Goal: Check status: Check status

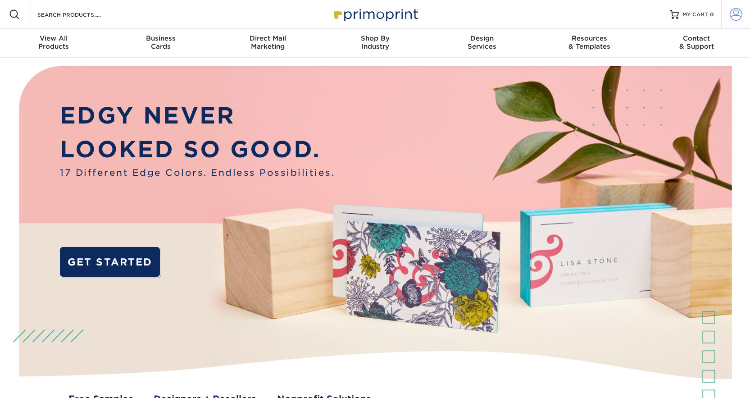
click at [731, 15] on span at bounding box center [736, 14] width 13 height 13
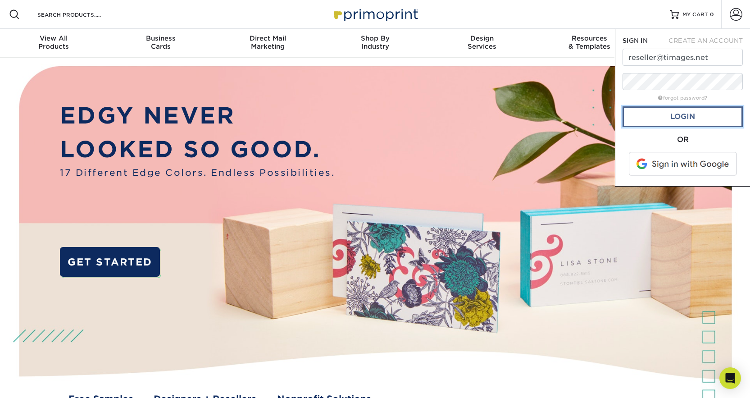
click at [687, 119] on link "Login" at bounding box center [682, 116] width 120 height 21
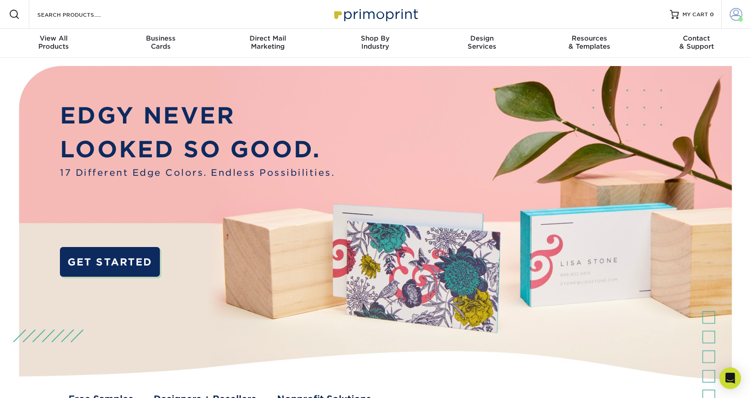
click at [735, 14] on span at bounding box center [736, 14] width 13 height 13
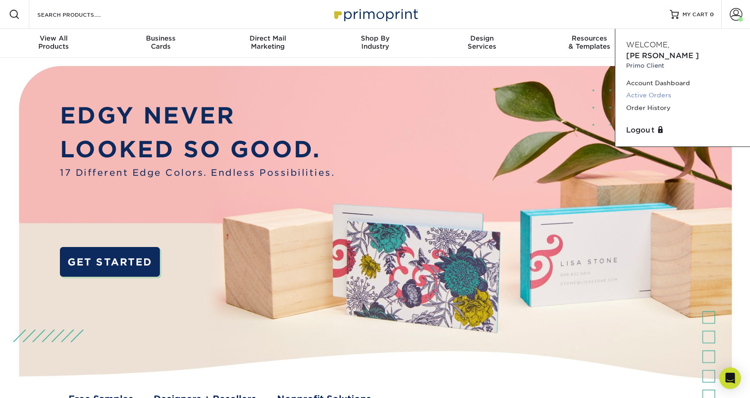
click at [650, 89] on link "Active Orders" at bounding box center [682, 95] width 113 height 12
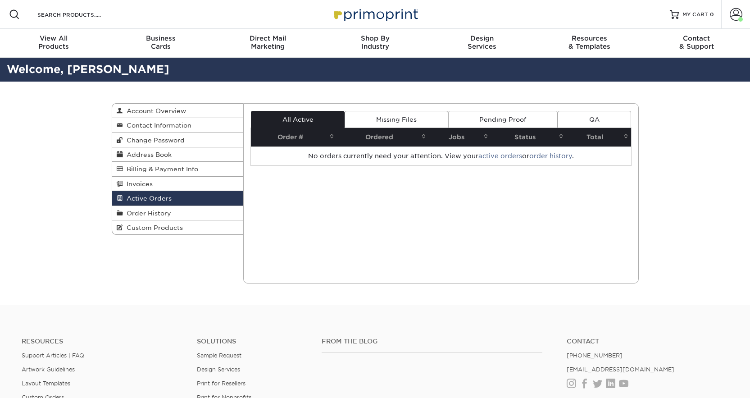
click at [654, 97] on div "Active Orders Account Overview Contact Information Change Password Address Book…" at bounding box center [375, 193] width 750 height 223
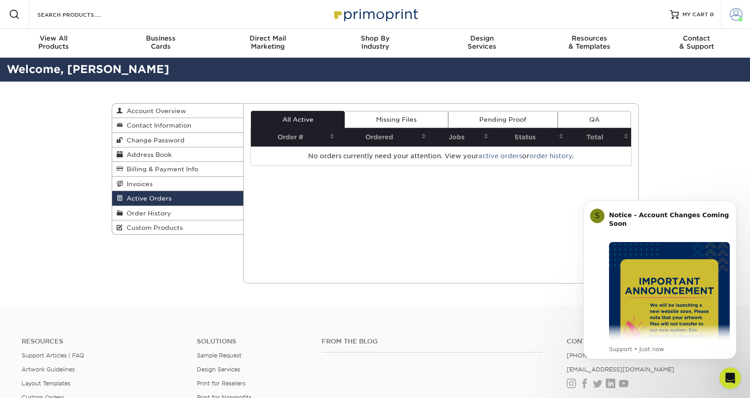
click at [736, 15] on span at bounding box center [736, 14] width 13 height 13
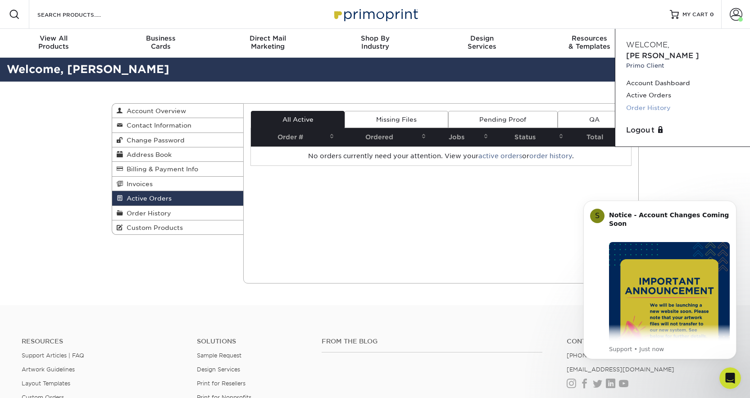
click at [646, 102] on link "Order History" at bounding box center [682, 108] width 113 height 12
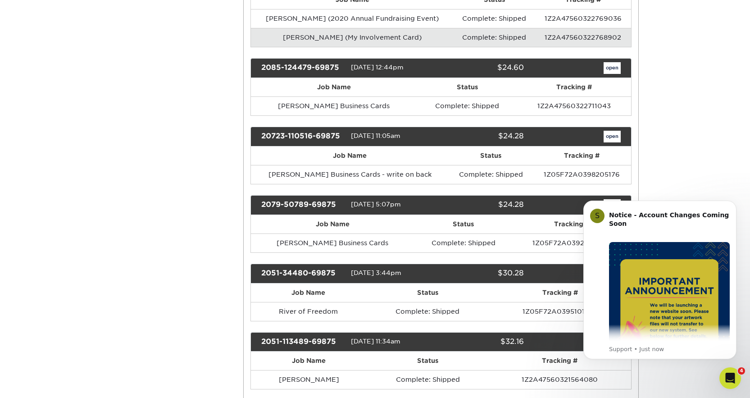
scroll to position [683, 0]
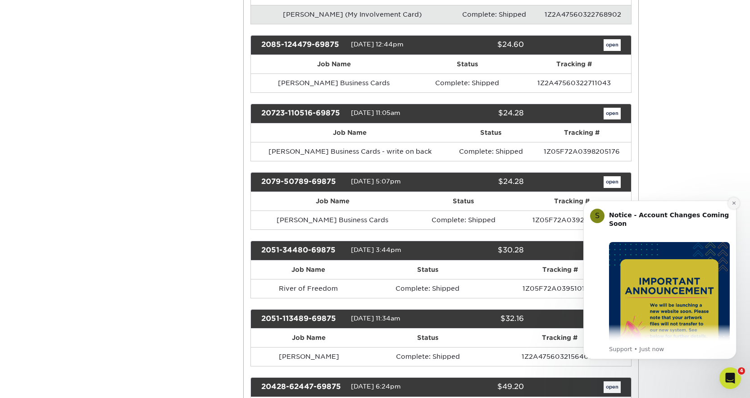
click at [735, 203] on icon "Dismiss notification" at bounding box center [733, 202] width 5 height 5
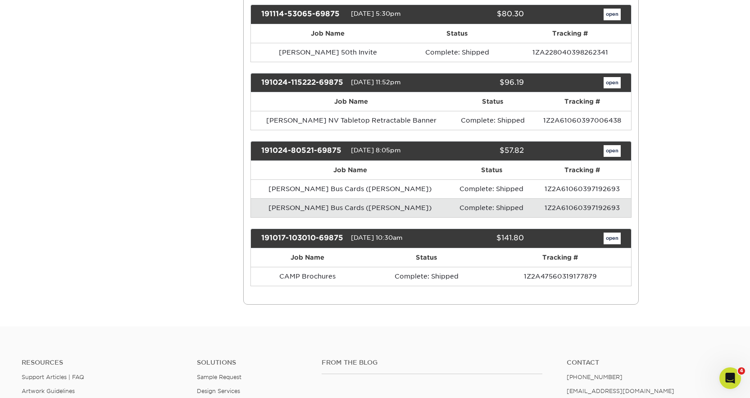
scroll to position [1436, 0]
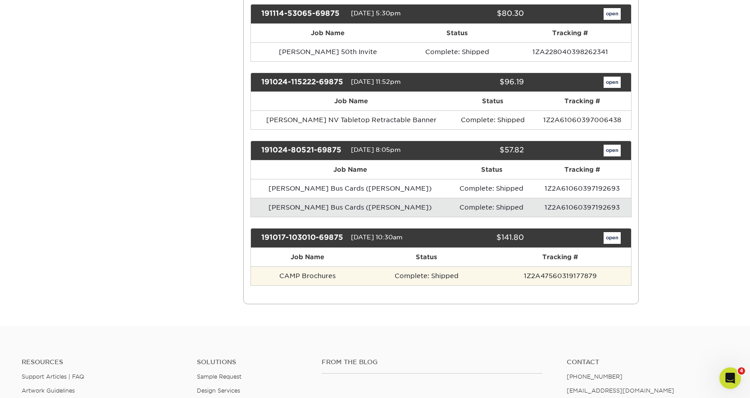
click at [313, 277] on td "CAMP Brochures" at bounding box center [307, 275] width 113 height 19
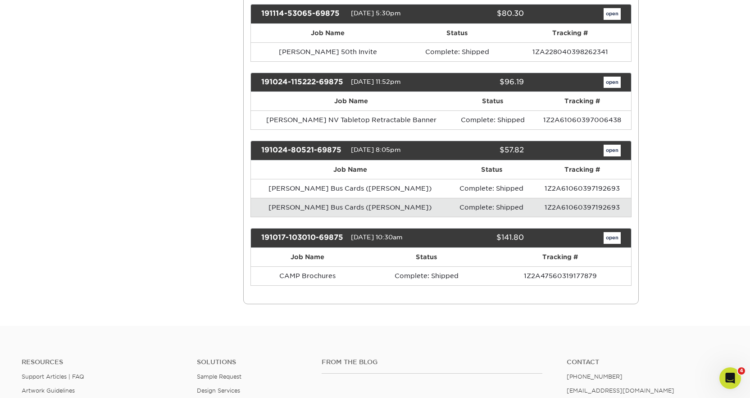
click at [328, 241] on div "191017-103010-69875" at bounding box center [302, 238] width 96 height 12
click at [613, 236] on link "open" at bounding box center [612, 238] width 17 height 12
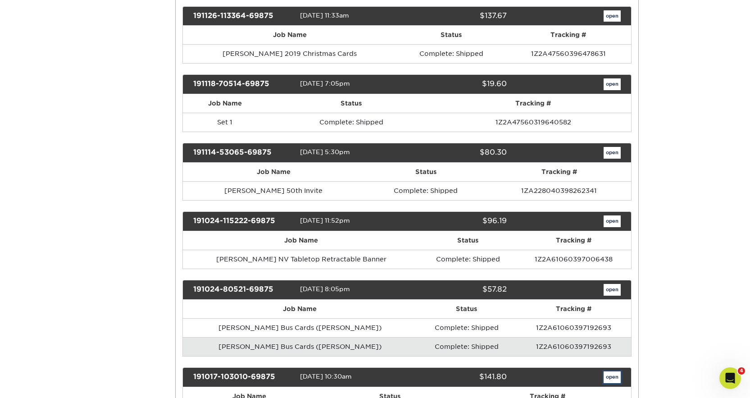
scroll to position [0, 0]
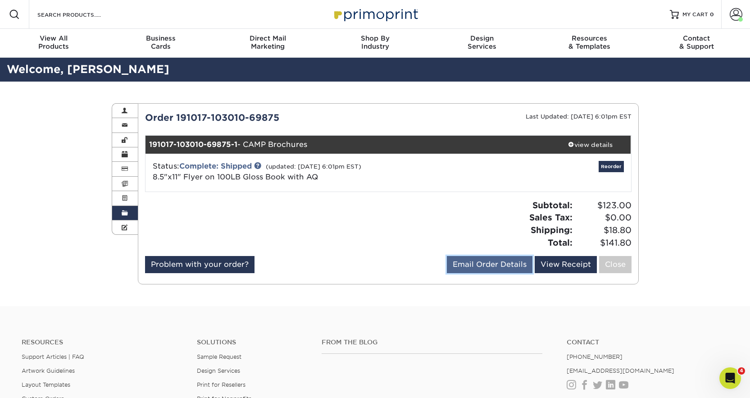
click at [499, 265] on link "Email Order Details" at bounding box center [490, 264] width 86 height 17
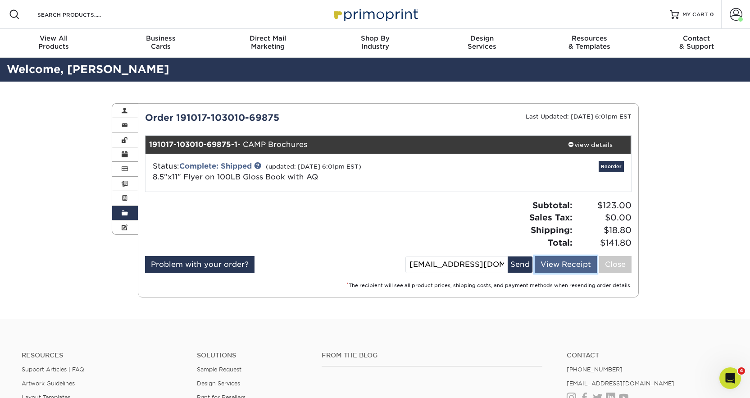
click at [569, 269] on link "View Receipt" at bounding box center [566, 264] width 62 height 17
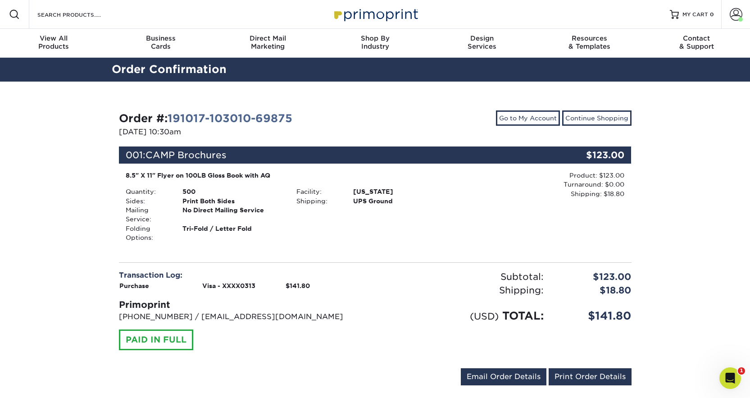
click at [213, 209] on div "No Direct Mailing Service" at bounding box center [233, 214] width 114 height 18
click at [177, 187] on div "500" at bounding box center [233, 191] width 114 height 9
click at [248, 177] on div "8.5" X 11" Flyer on 100LB Gloss Book with AQ" at bounding box center [290, 175] width 328 height 9
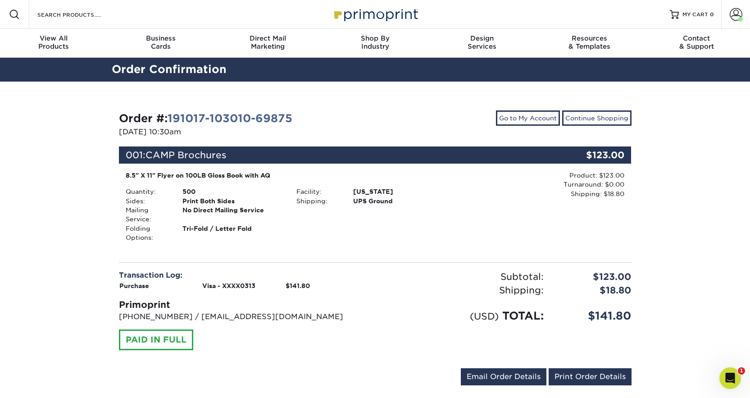
click at [248, 177] on div "8.5" X 11" Flyer on 100LB Gloss Book with AQ" at bounding box center [290, 175] width 328 height 9
copy div "8.5" X 11" Flyer on 100LB Gloss Book with AQ"
click at [321, 222] on div "Facility: [US_STATE] Shipping: UPS Ground" at bounding box center [375, 214] width 171 height 55
click at [702, 187] on div "Order #: 191017-103010-69875 [DATE] 10:30am Go to My Account Continue Shopping …" at bounding box center [375, 250] width 750 height 336
